Goal: Find specific page/section: Find specific page/section

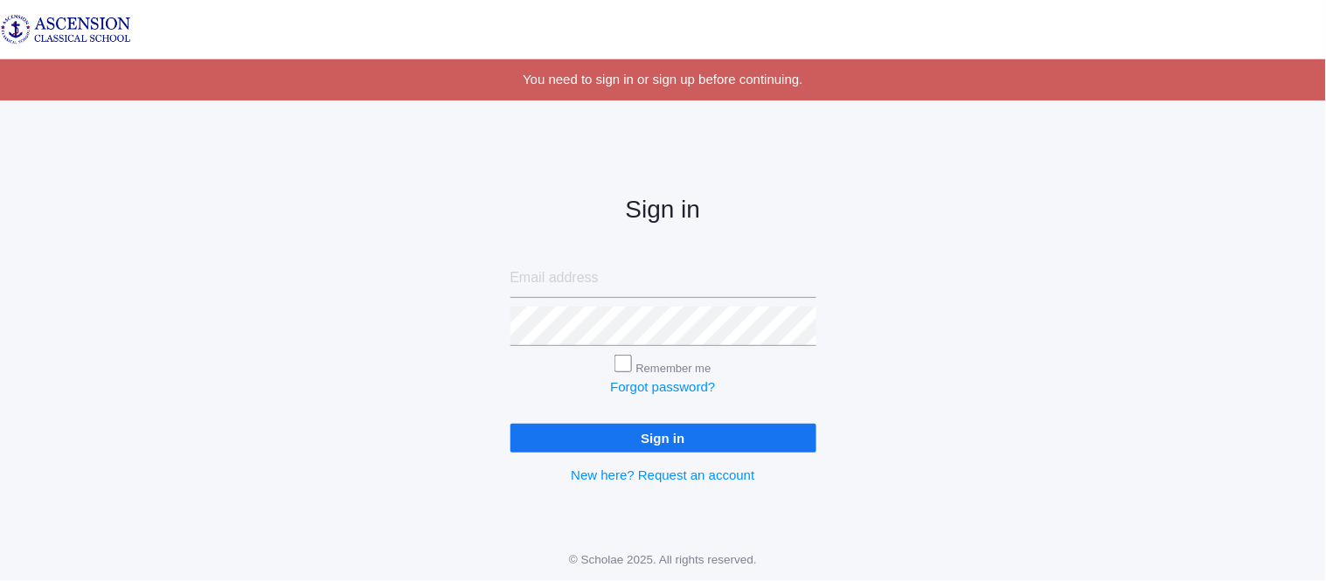
type input "[EMAIL_ADDRESS][DOMAIN_NAME]"
click at [543, 435] on input "Sign in" at bounding box center [664, 438] width 306 height 29
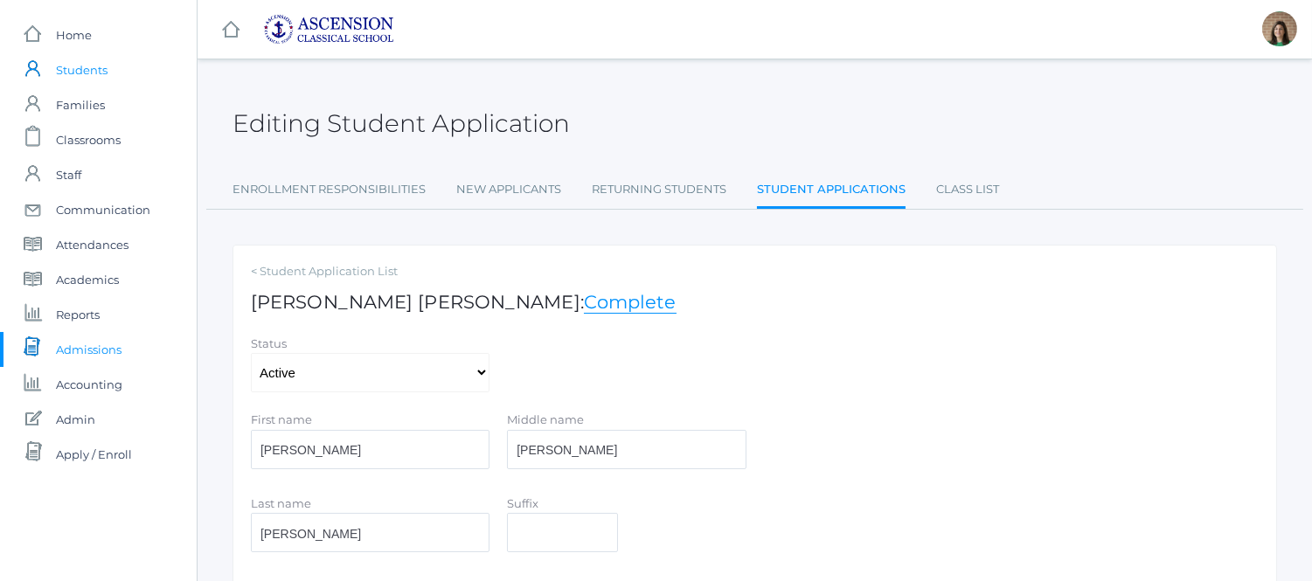
click at [79, 80] on span "Students" at bounding box center [82, 69] width 52 height 35
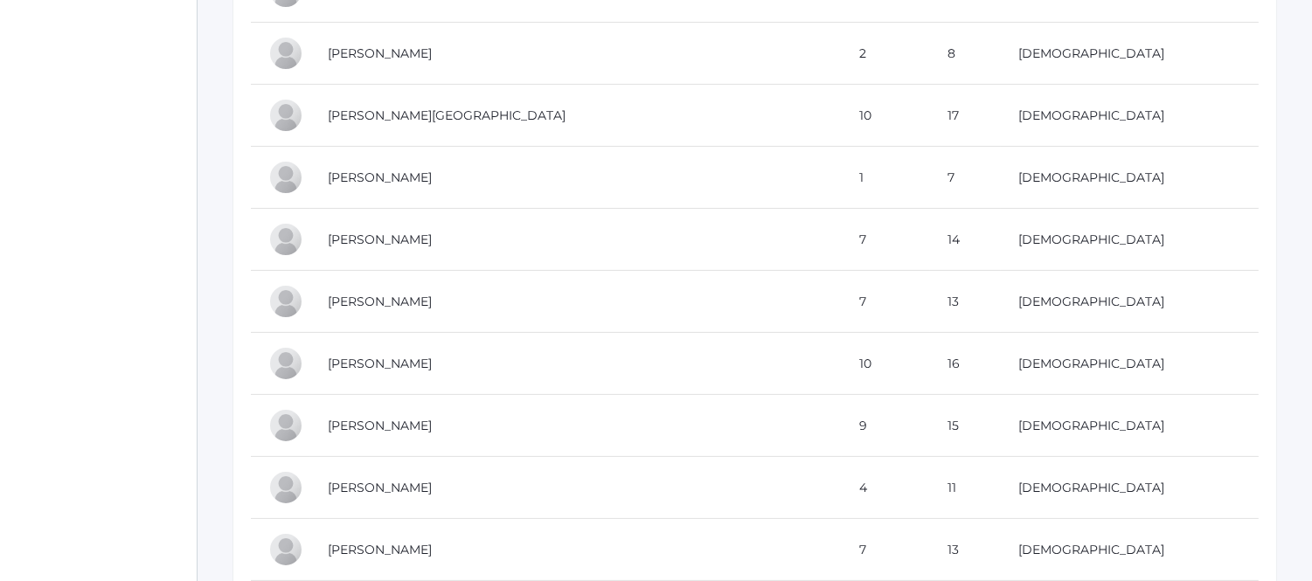
scroll to position [874, 0]
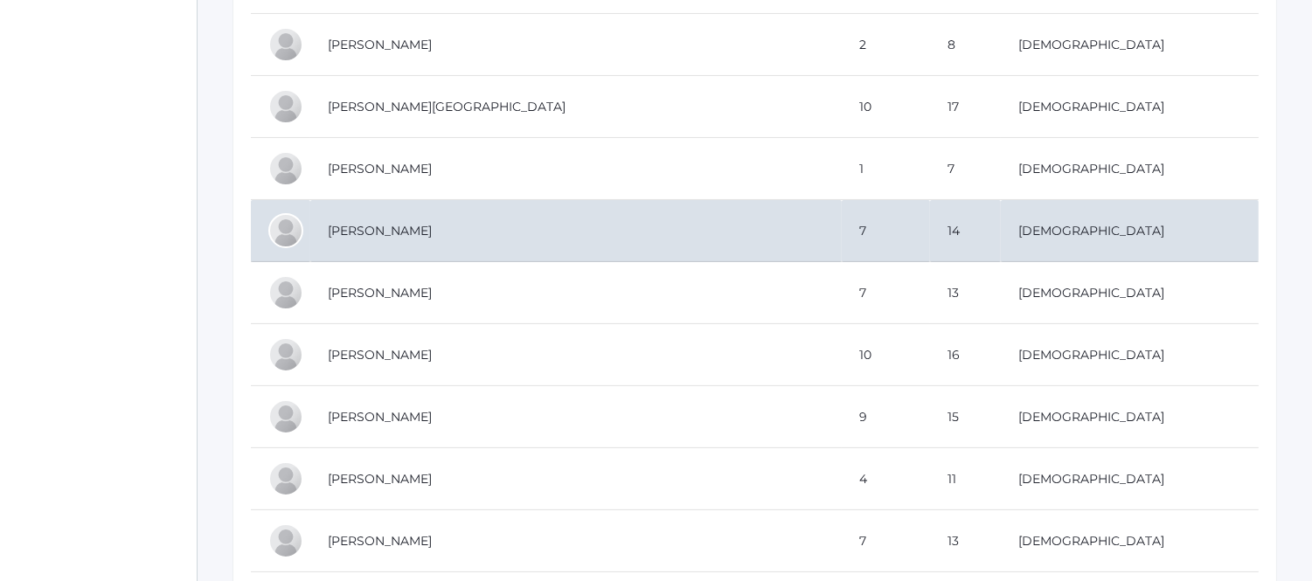
click at [405, 234] on td "[PERSON_NAME]" at bounding box center [576, 231] width 532 height 62
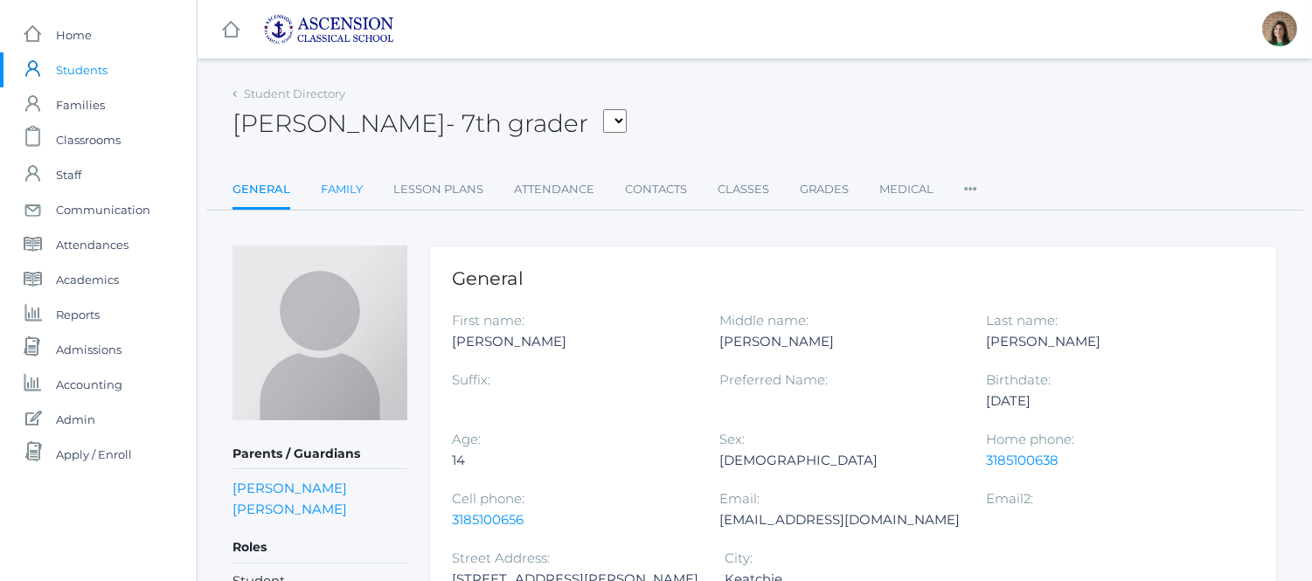
click at [333, 188] on link "Family" at bounding box center [342, 189] width 42 height 35
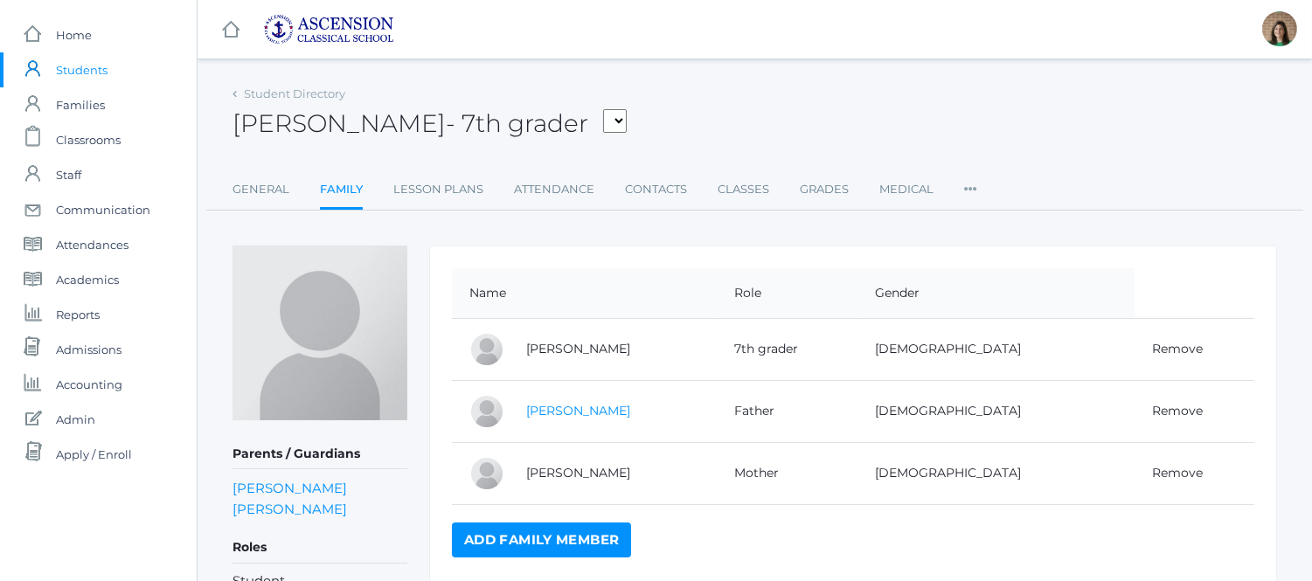
click at [586, 405] on link "[PERSON_NAME]" at bounding box center [578, 411] width 104 height 16
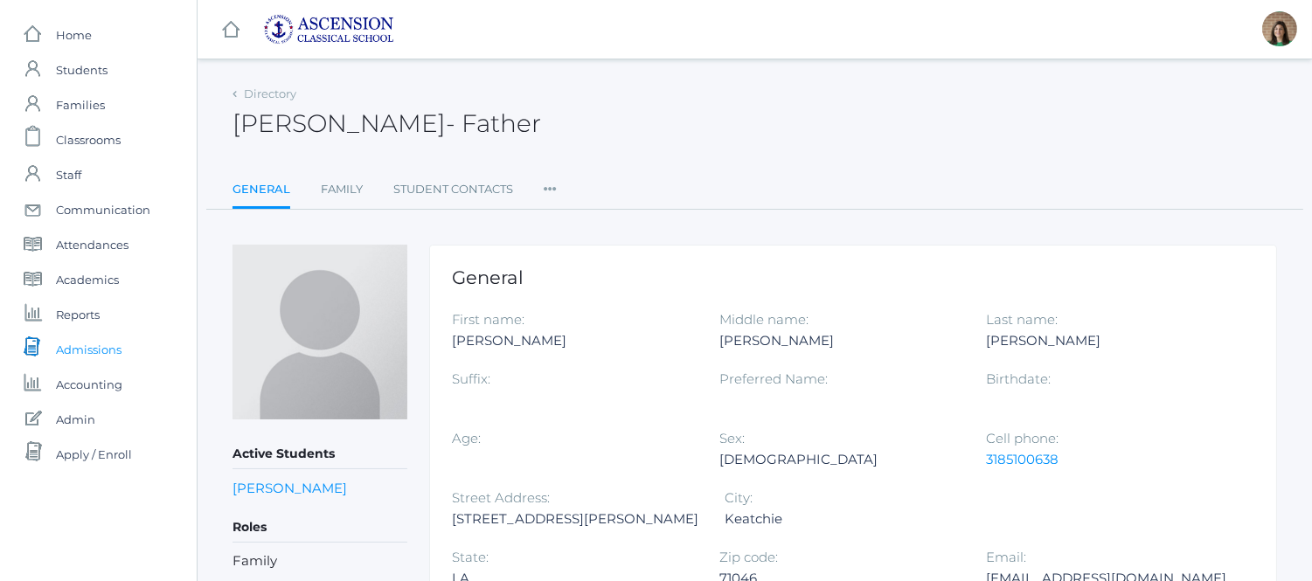
click at [94, 346] on span "Admissions" at bounding box center [89, 349] width 66 height 35
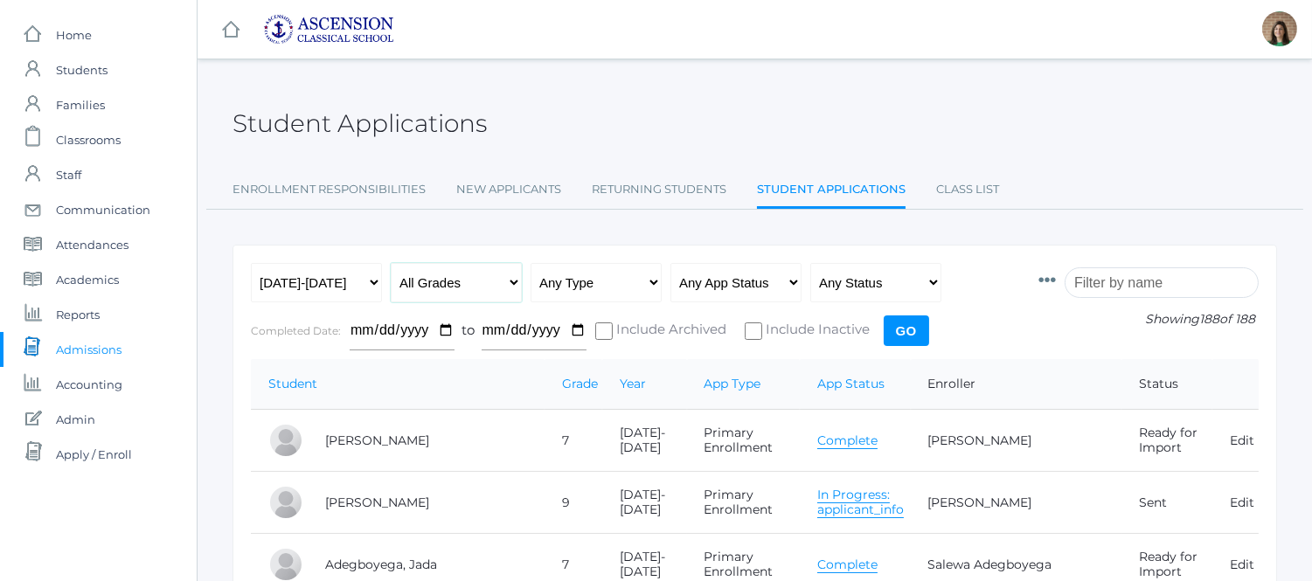
click at [441, 286] on select "All Grades Grammar - Kindergarten - 1st Grade - 2nd Grade - 3rd Grade - 4th Gra…" at bounding box center [456, 282] width 131 height 39
click at [80, 346] on span "Admissions" at bounding box center [89, 349] width 66 height 35
click at [513, 184] on link "New Applicants" at bounding box center [508, 189] width 105 height 35
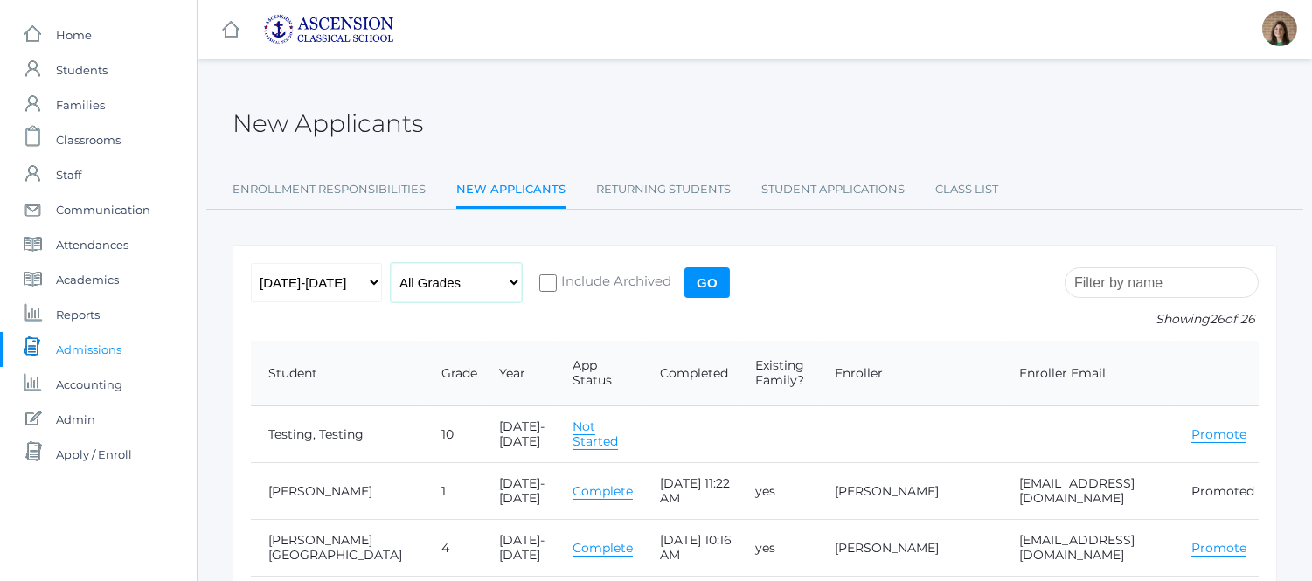
click at [476, 294] on select "All Grades Grammar - Kindergarten - 1st Grade - 2nd Grade - 3rd Grade - 4th Gra…" at bounding box center [456, 282] width 131 height 39
select select "7"
click at [391, 263] on select "All Grades Grammar - Kindergarten - 1st Grade - 2nd Grade - 3rd Grade - 4th Gra…" at bounding box center [456, 282] width 131 height 39
click at [706, 280] on input "Go" at bounding box center [707, 283] width 45 height 31
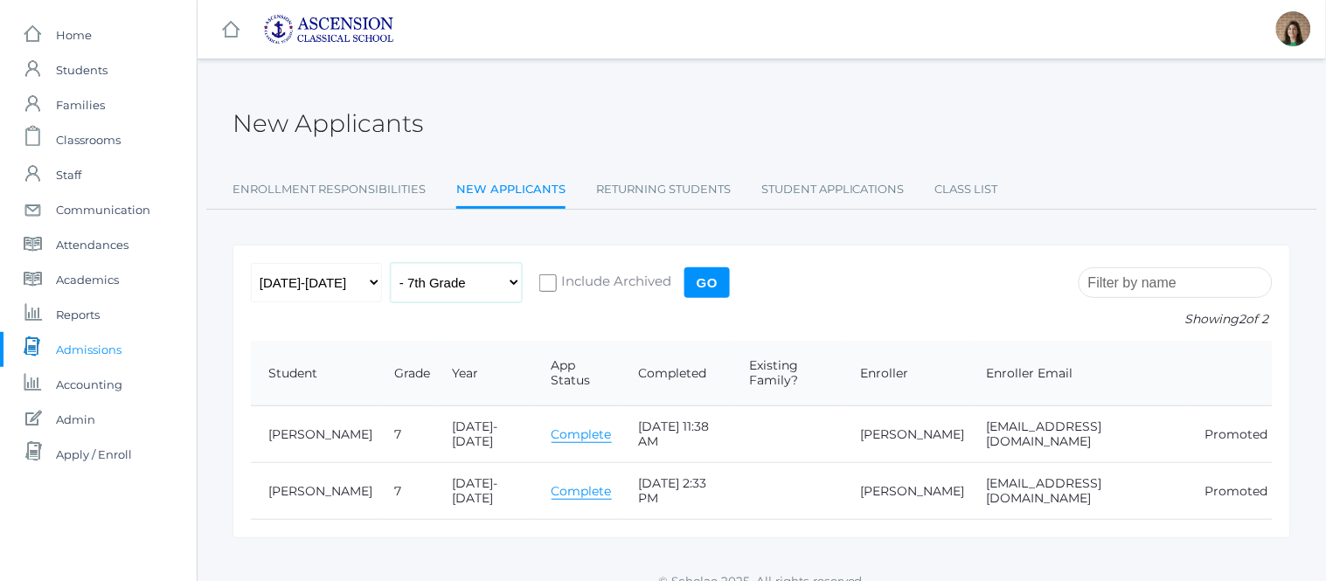
click at [512, 281] on select "All Grades Grammar - Kindergarten - 1st Grade - 2nd Grade - 3rd Grade - 4th Gra…" at bounding box center [456, 282] width 131 height 39
select select "8"
click at [391, 263] on select "All Grades Grammar - Kindergarten - 1st Grade - 2nd Grade - 3rd Grade - 4th Gra…" at bounding box center [456, 282] width 131 height 39
click at [712, 282] on input "Go" at bounding box center [707, 283] width 45 height 31
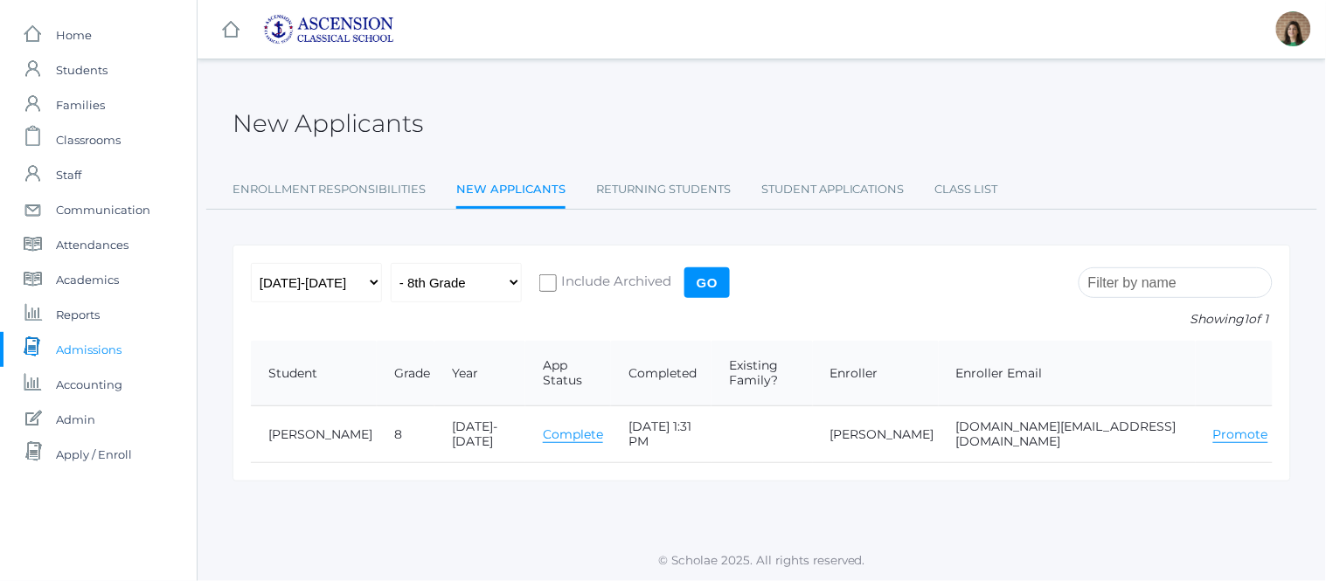
click at [705, 285] on input "Go" at bounding box center [707, 283] width 45 height 31
click at [84, 379] on span "Accounting" at bounding box center [89, 384] width 66 height 35
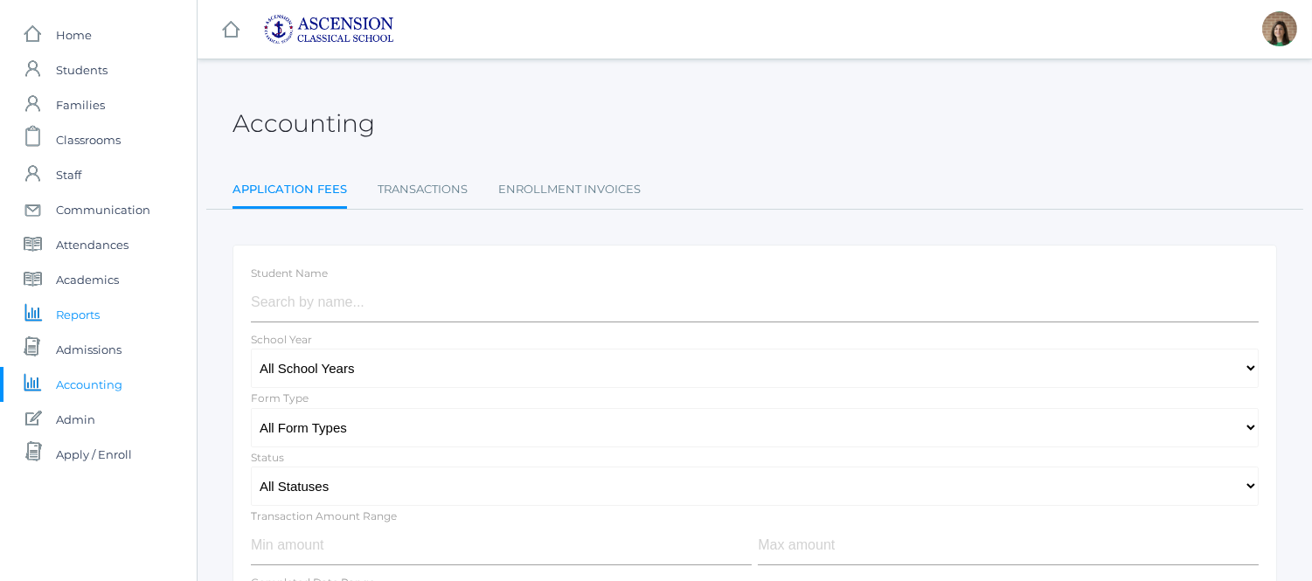
click at [85, 309] on span "Reports" at bounding box center [78, 314] width 44 height 35
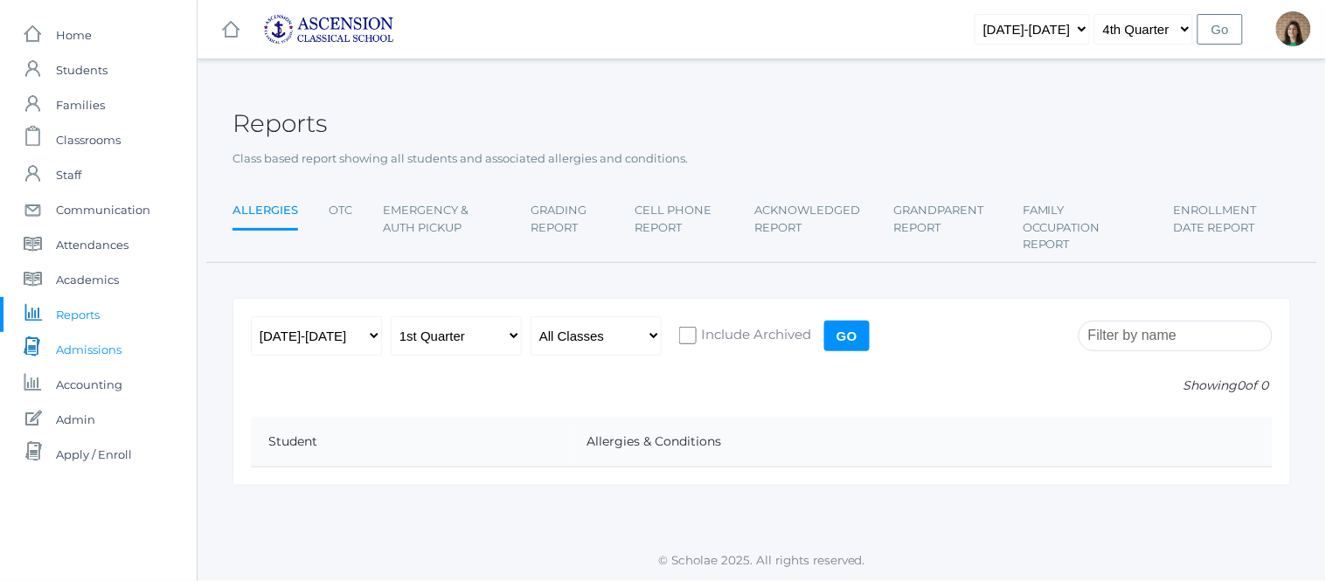
click at [79, 350] on span "Admissions" at bounding box center [89, 349] width 66 height 35
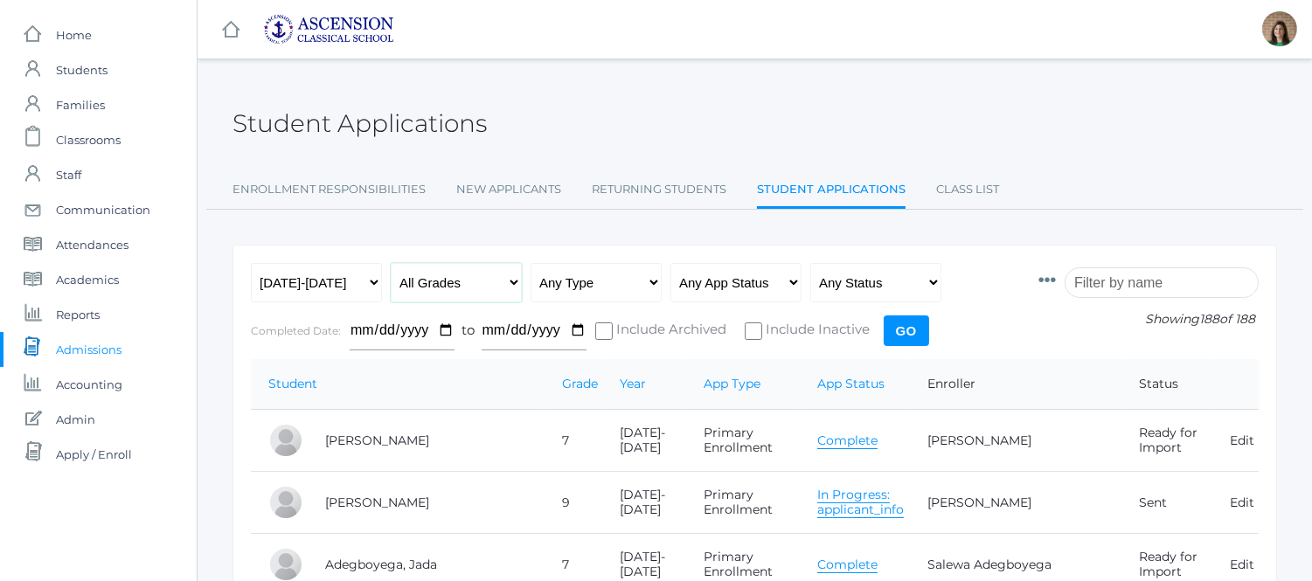
click at [510, 281] on select "All Grades Grammar - Kindergarten - 1st Grade - 2nd Grade - 3rd Grade - 4th Gra…" at bounding box center [456, 282] width 131 height 39
select select "8"
click at [391, 263] on select "All Grades Grammar - Kindergarten - 1st Grade - 2nd Grade - 3rd Grade - 4th Gra…" at bounding box center [456, 282] width 131 height 39
click at [918, 332] on input "Go" at bounding box center [906, 331] width 45 height 31
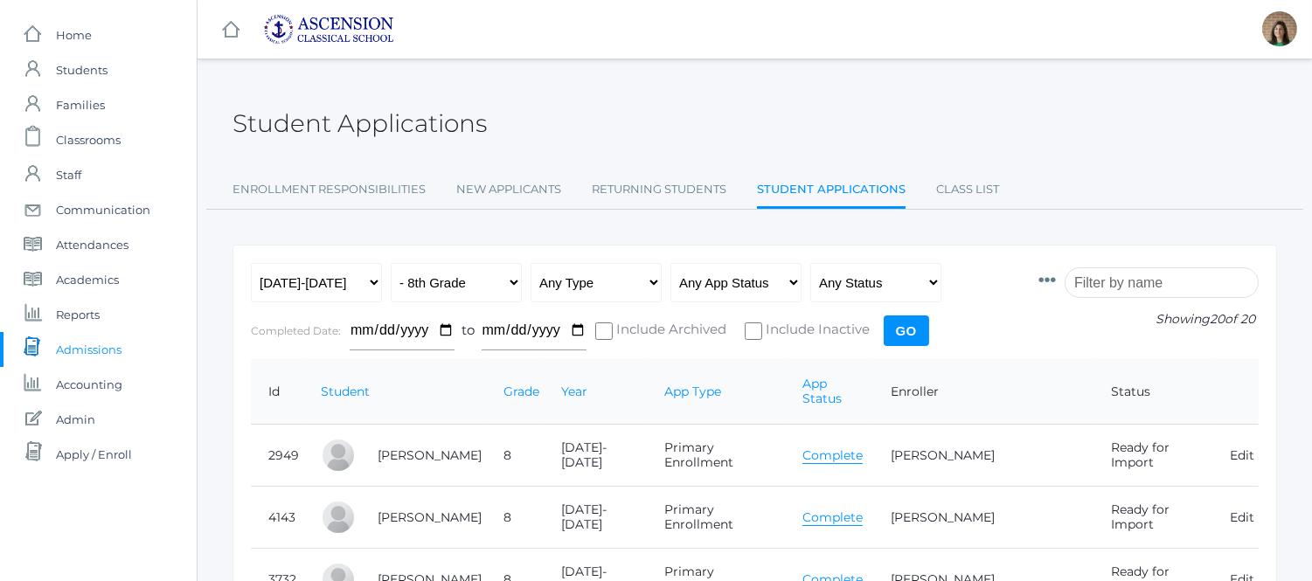
click at [907, 336] on input "Go" at bounding box center [906, 331] width 45 height 31
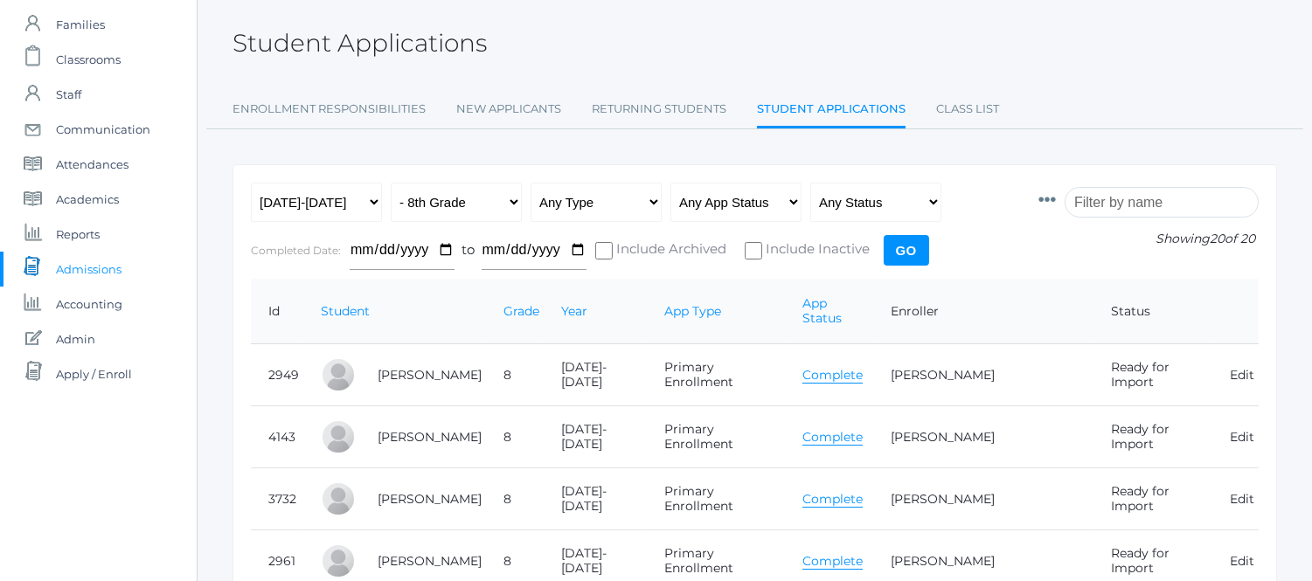
scroll to position [80, 0]
click at [73, 72] on span "Classrooms" at bounding box center [88, 60] width 65 height 35
